Goal: Information Seeking & Learning: Understand process/instructions

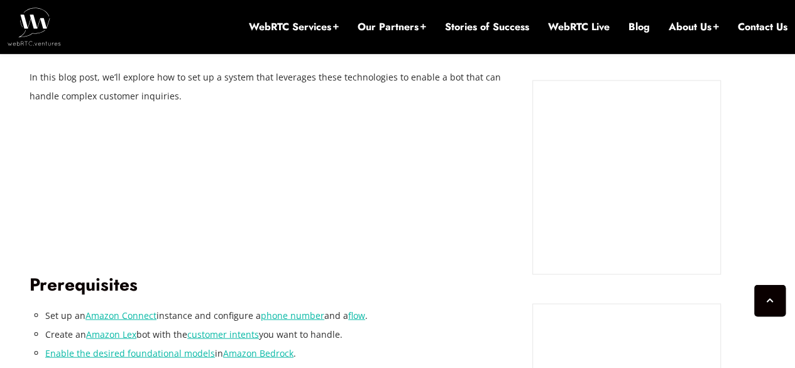
scroll to position [1183, 0]
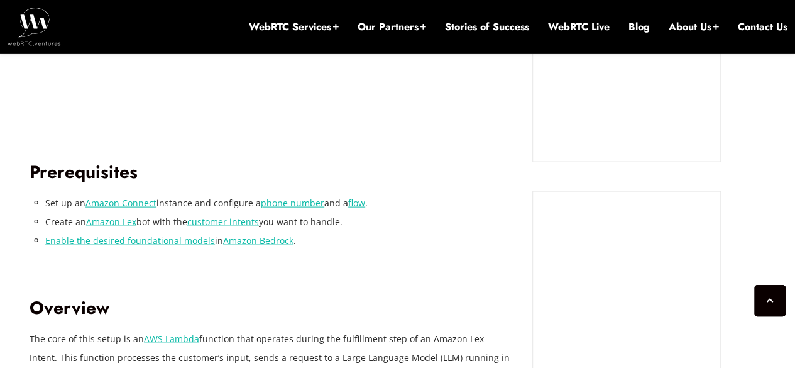
drag, startPoint x: 43, startPoint y: 200, endPoint x: 257, endPoint y: 206, distance: 213.7
click at [229, 202] on li "Set up an Amazon Connect instance and configure a phone number and a flow ." at bounding box center [279, 202] width 468 height 19
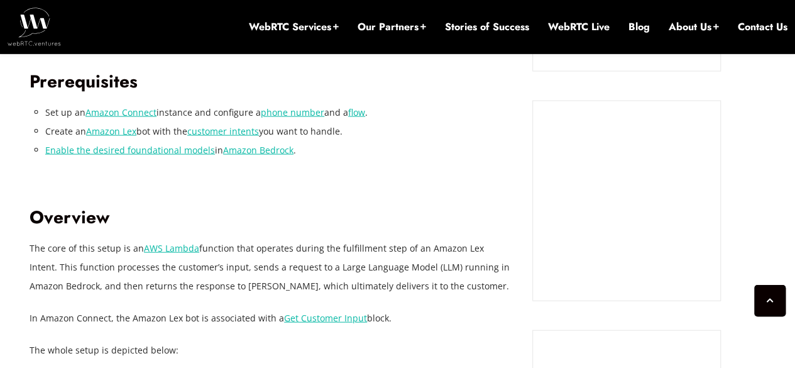
scroll to position [1278, 0]
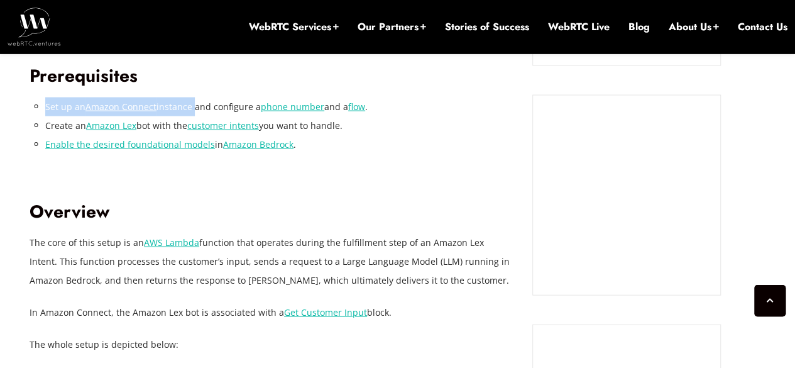
drag, startPoint x: 45, startPoint y: 105, endPoint x: 190, endPoint y: 107, distance: 145.8
click at [190, 107] on li "Set up an Amazon Connect instance and configure a phone number and a flow ." at bounding box center [279, 106] width 468 height 19
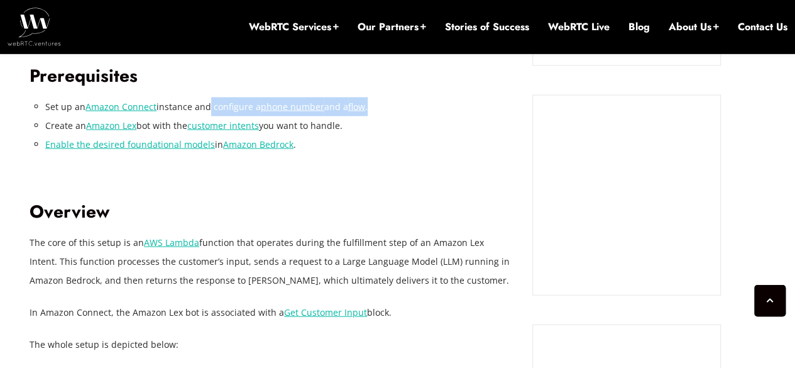
drag, startPoint x: 204, startPoint y: 107, endPoint x: 384, endPoint y: 110, distance: 180.3
click at [384, 110] on li "Set up an Amazon Connect instance and configure a phone number and a flow ." at bounding box center [279, 106] width 468 height 19
drag, startPoint x: 40, startPoint y: 106, endPoint x: 378, endPoint y: 114, distance: 337.4
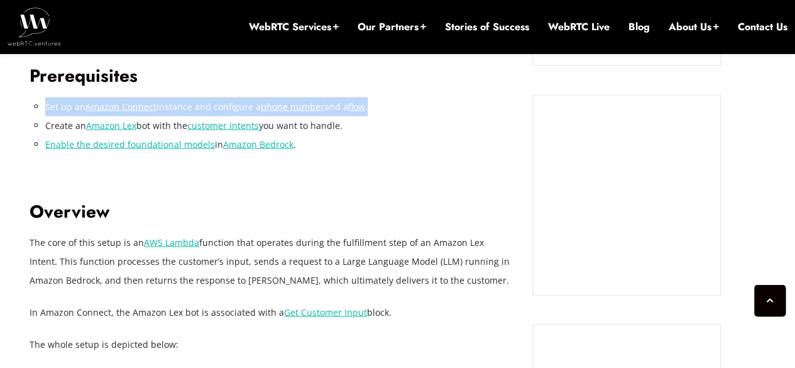
drag, startPoint x: 369, startPoint y: 126, endPoint x: 26, endPoint y: 126, distance: 343.0
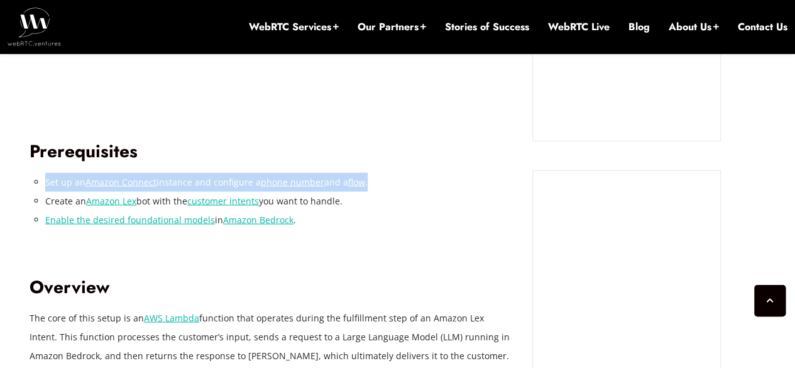
scroll to position [1202, 0]
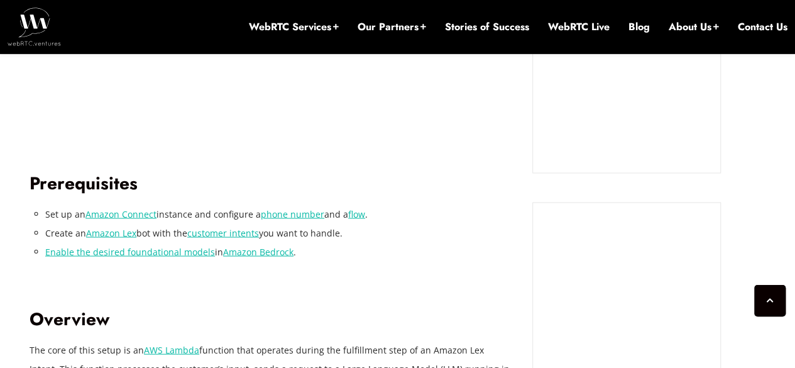
scroll to position [1174, 0]
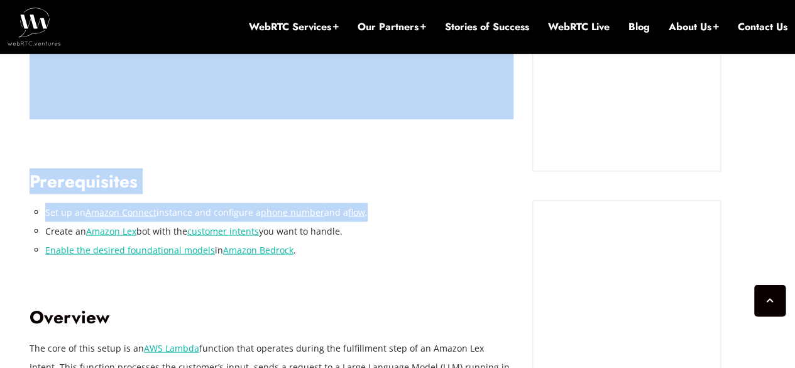
drag, startPoint x: 393, startPoint y: 219, endPoint x: 28, endPoint y: 215, distance: 364.4
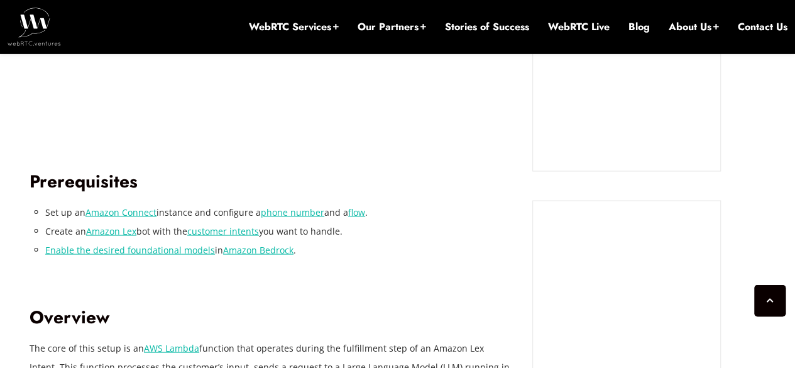
drag, startPoint x: 48, startPoint y: 229, endPoint x: 352, endPoint y: 237, distance: 304.8
click at [352, 237] on li "Create an Amazon [PERSON_NAME] bot with the customer intents you want to handle." at bounding box center [279, 230] width 468 height 19
click at [362, 188] on h2 "Prerequisites" at bounding box center [272, 181] width 484 height 22
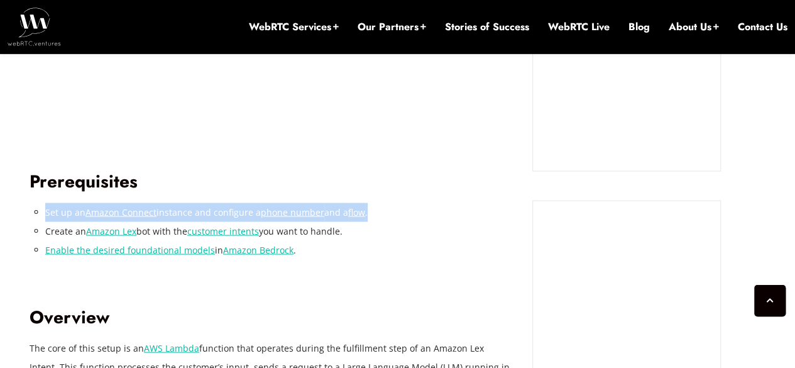
drag, startPoint x: 393, startPoint y: 214, endPoint x: 47, endPoint y: 212, distance: 345.5
click at [47, 212] on li "Set up an Amazon Connect instance and configure a phone number and a flow ." at bounding box center [279, 211] width 468 height 19
copy li "Set up an Amazon Connect instance and configure a phone number and a flow ."
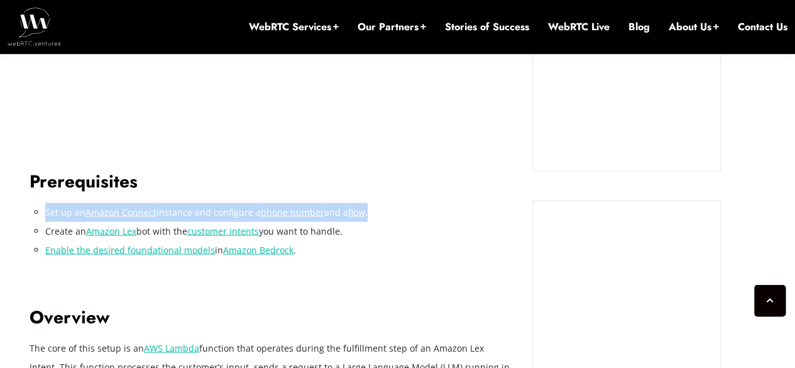
drag, startPoint x: 381, startPoint y: 210, endPoint x: 45, endPoint y: 207, distance: 336.1
click at [45, 207] on li "Set up an Amazon Connect instance and configure a phone number and a flow ." at bounding box center [279, 211] width 468 height 19
copy li "Set up an Amazon Connect instance and configure a phone number and a flow ."
